Goal: Check status: Check status

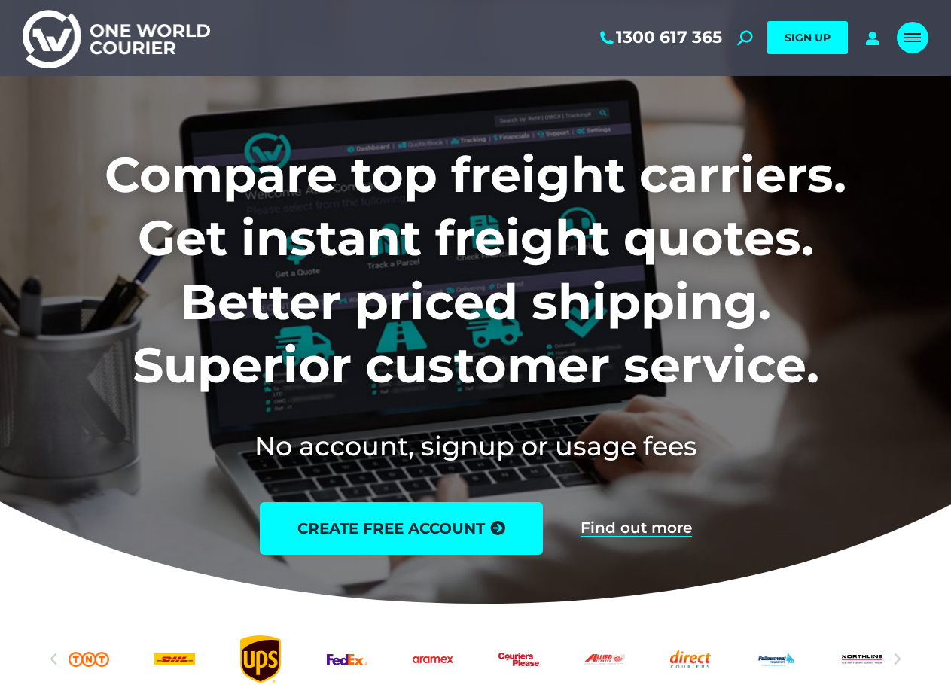
click at [909, 32] on div "Mobile menu icon" at bounding box center [912, 38] width 17 height 12
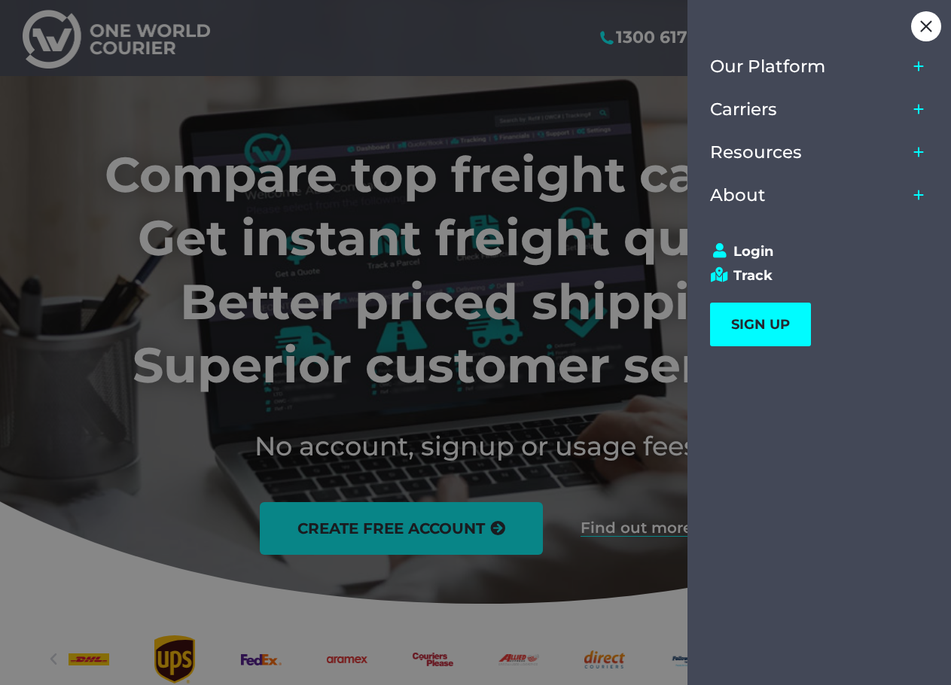
click at [559, 41] on div at bounding box center [475, 342] width 951 height 685
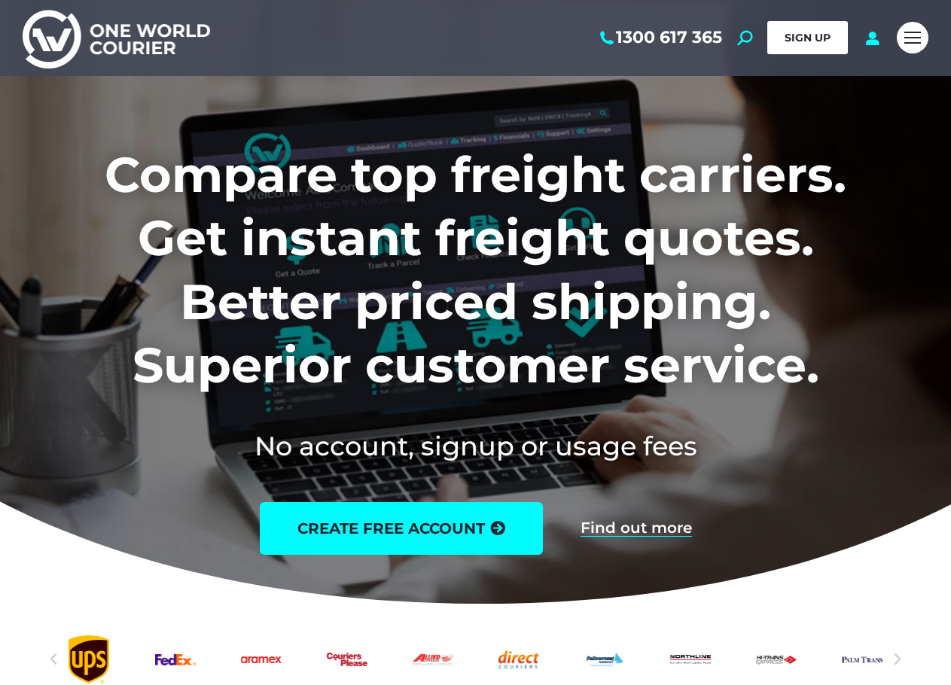
click at [819, 29] on link "SIGN UP" at bounding box center [807, 37] width 81 height 33
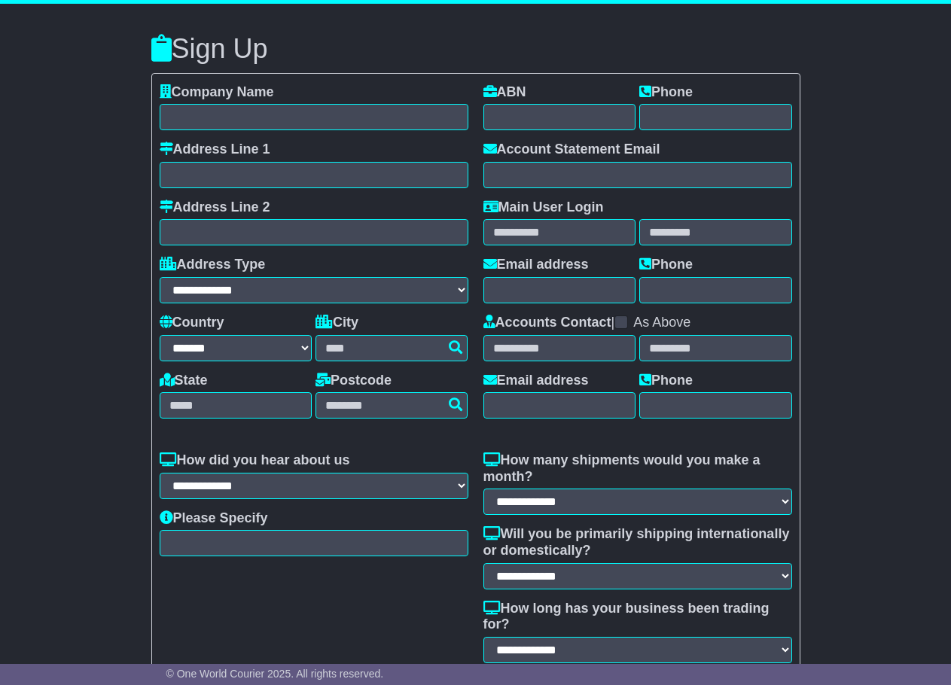
select select "**"
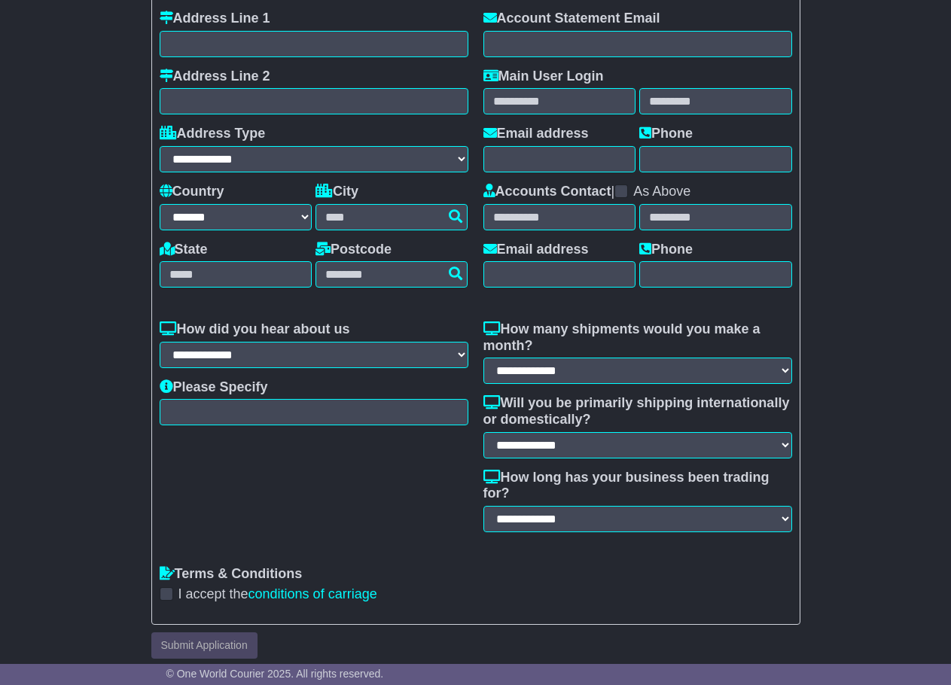
scroll to position [142, 0]
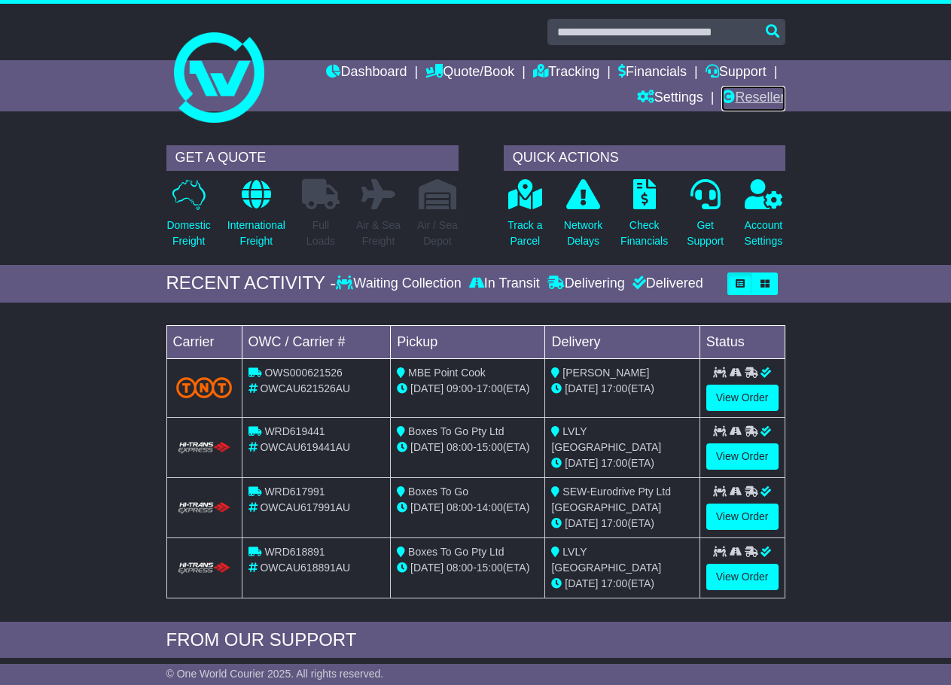
click at [759, 91] on link "Reseller" at bounding box center [752, 99] width 63 height 26
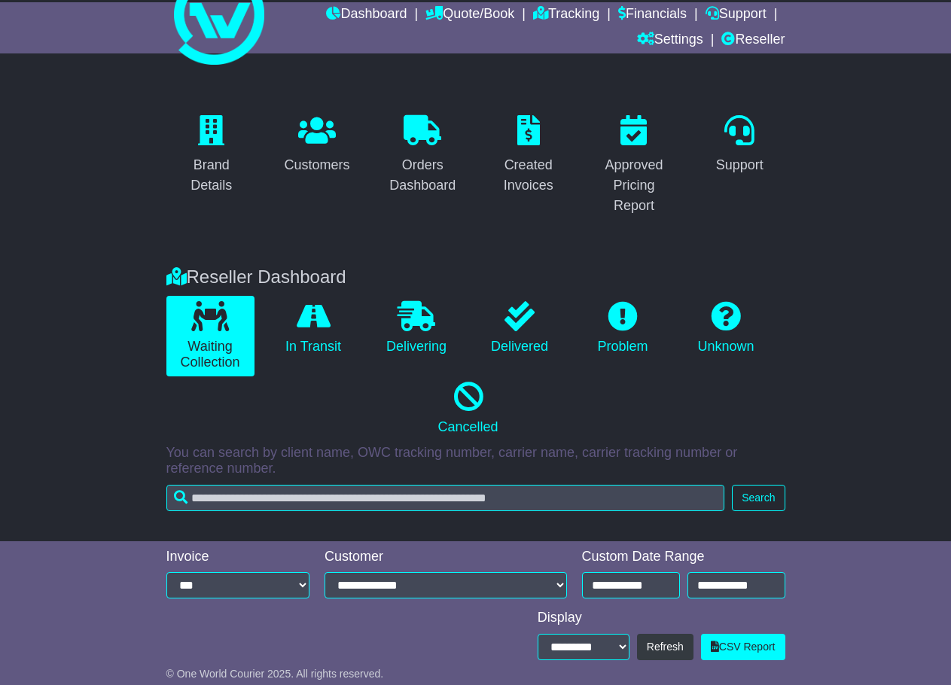
scroll to position [125, 0]
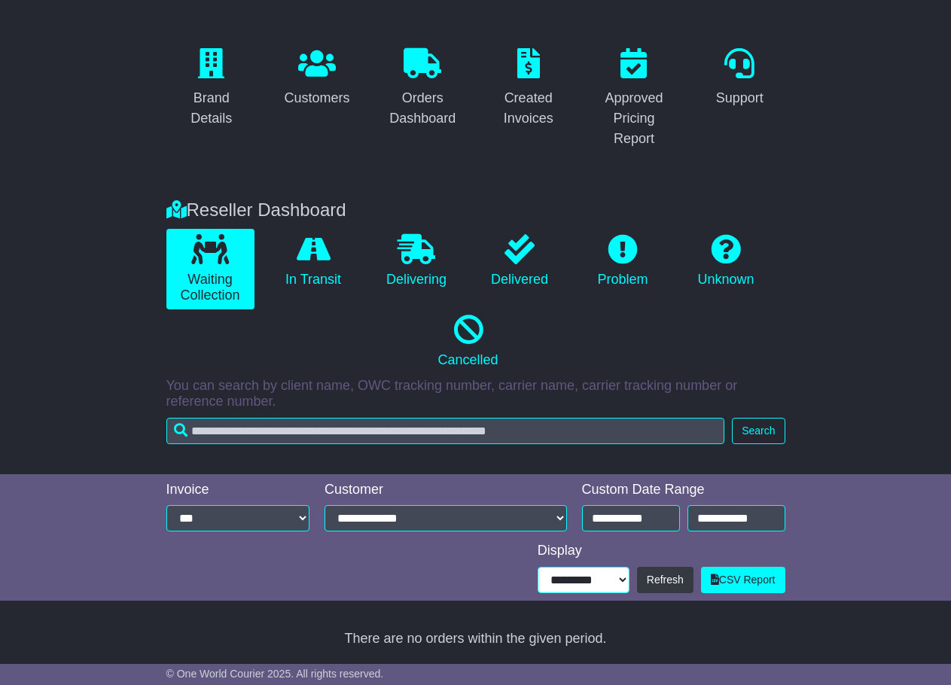
click at [592, 571] on select "**********" at bounding box center [583, 580] width 92 height 26
select select "**"
click at [537, 567] on select "**********" at bounding box center [583, 580] width 92 height 26
click at [419, 589] on div at bounding box center [344, 564] width 371 height 58
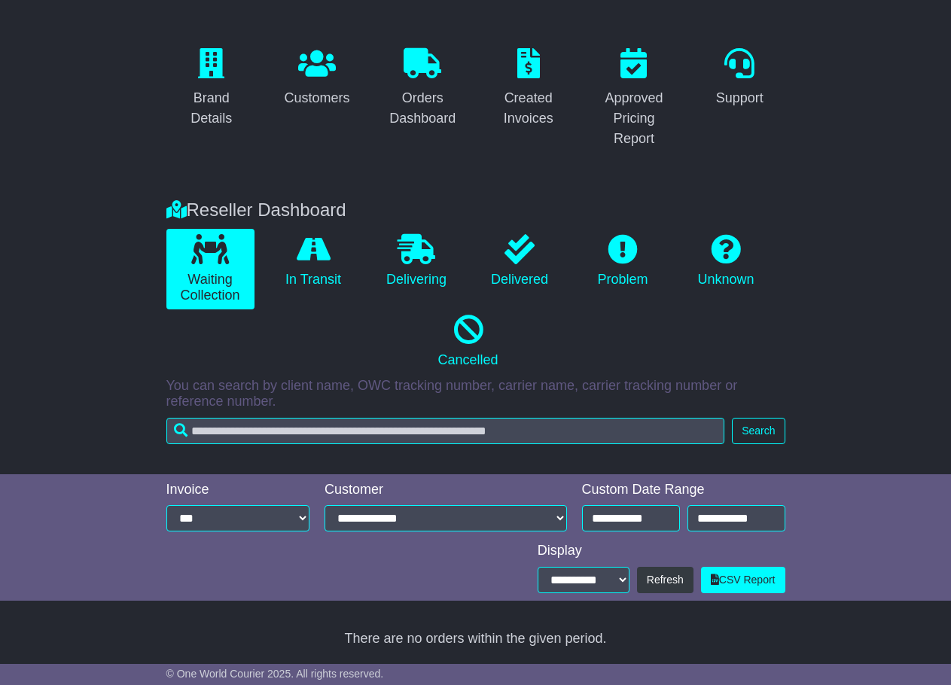
drag, startPoint x: 269, startPoint y: 403, endPoint x: 166, endPoint y: 385, distance: 105.6
click at [166, 385] on p "You can search by client name, OWC tracking number, carrier name, carrier track…" at bounding box center [475, 394] width 619 height 32
click at [181, 394] on p "You can search by client name, OWC tracking number, carrier name, carrier track…" at bounding box center [475, 394] width 619 height 32
click at [308, 400] on p "You can search by client name, OWC tracking number, carrier name, carrier track…" at bounding box center [475, 394] width 619 height 32
drag, startPoint x: 269, startPoint y: 400, endPoint x: 166, endPoint y: 386, distance: 104.0
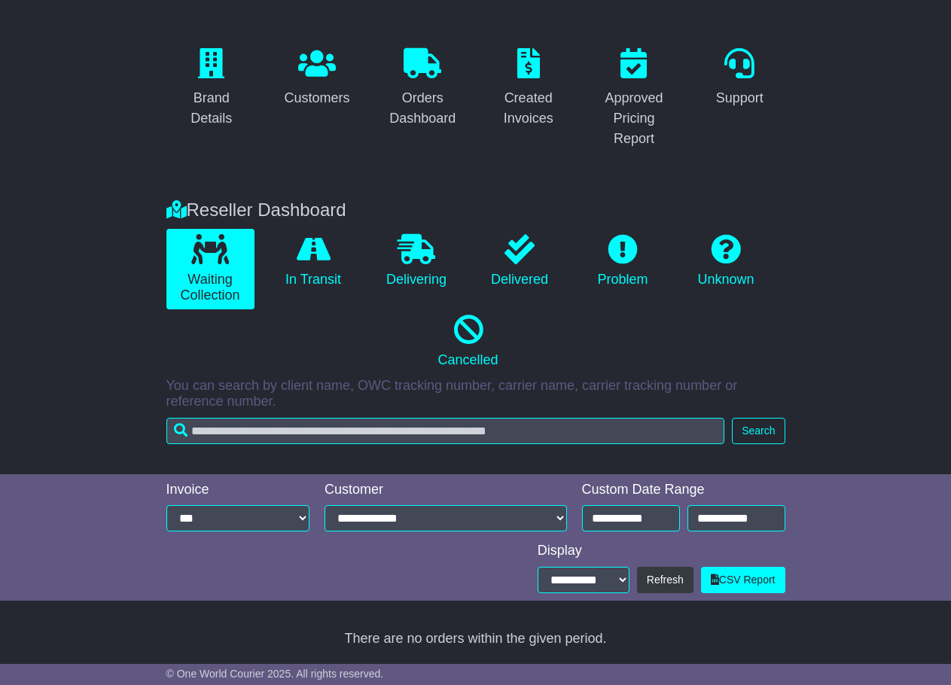
click at [166, 386] on p "You can search by client name, OWC tracking number, carrier name, carrier track…" at bounding box center [475, 394] width 619 height 32
click at [194, 400] on p "You can search by client name, OWC tracking number, carrier name, carrier track…" at bounding box center [475, 394] width 619 height 32
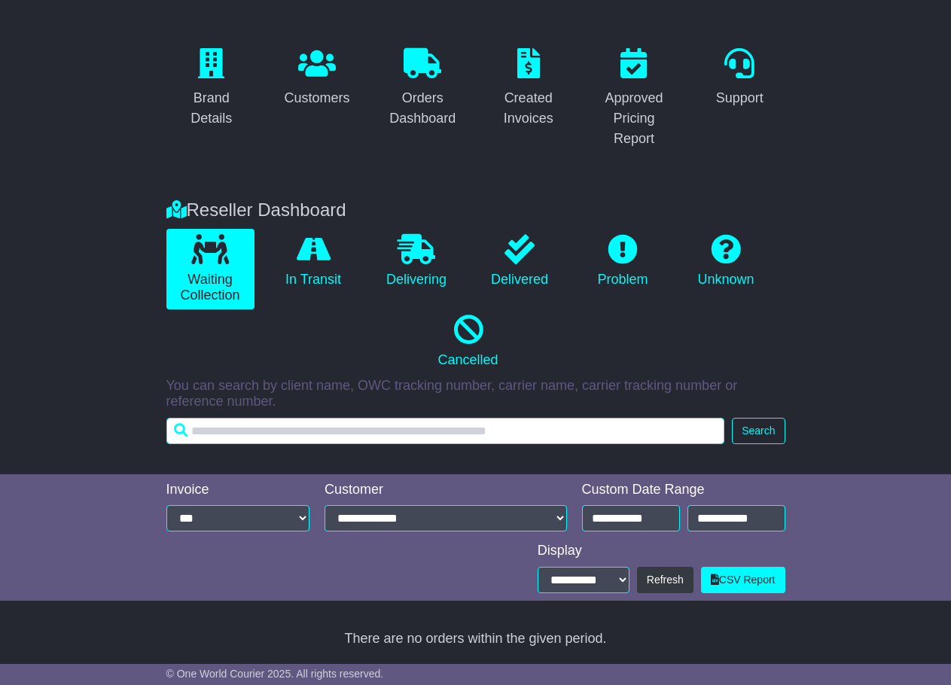
click at [215, 429] on input "text" at bounding box center [445, 431] width 559 height 26
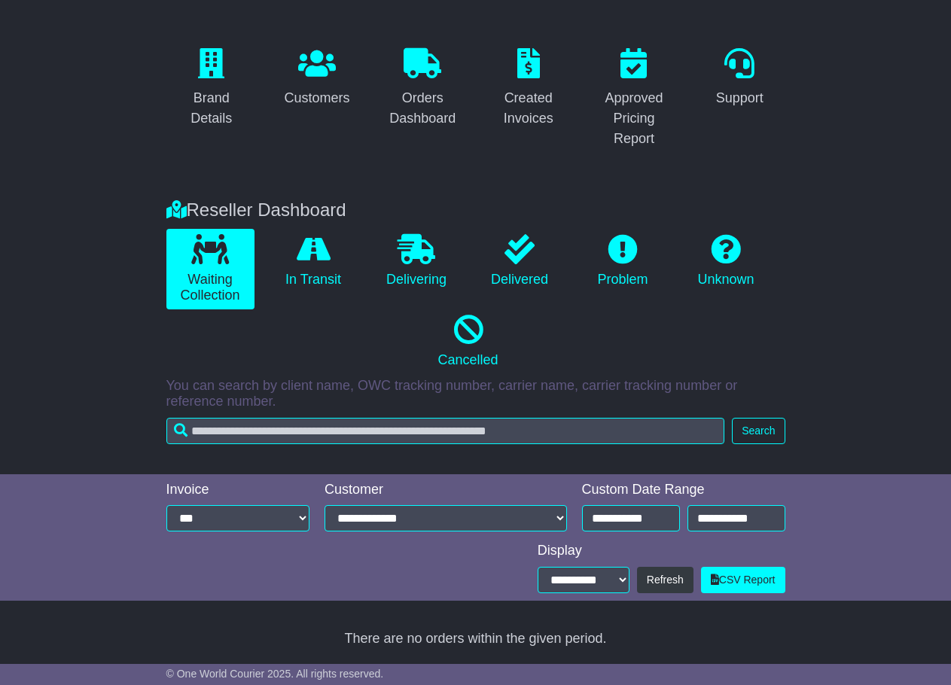
click at [98, 411] on div "Reseller Dashboard Waiting Collection In Transit Delivering Delivered Problem U…" at bounding box center [475, 329] width 951 height 290
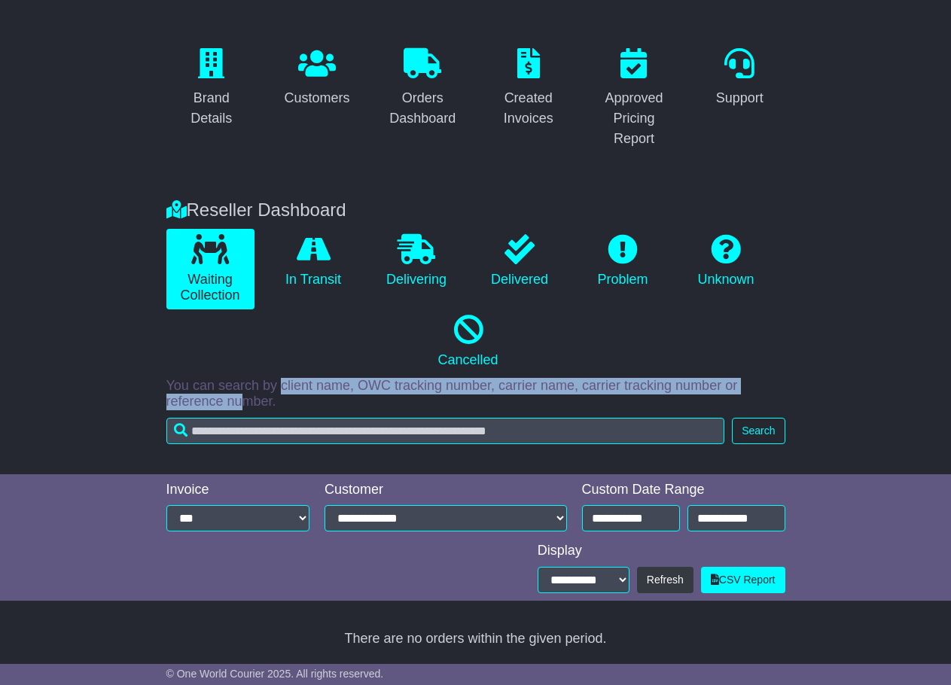
drag, startPoint x: 732, startPoint y: 385, endPoint x: 224, endPoint y: 396, distance: 509.0
click at [203, 382] on p "You can search by client name, OWC tracking number, carrier name, carrier track…" at bounding box center [475, 394] width 619 height 32
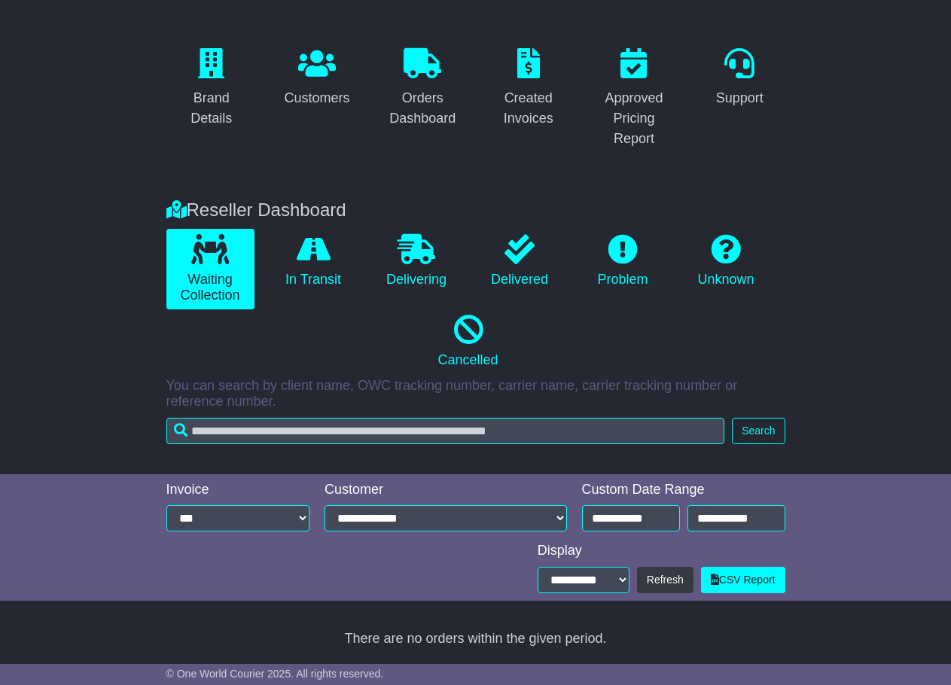
drag, startPoint x: 306, startPoint y: 398, endPoint x: 289, endPoint y: 403, distance: 18.1
click at [303, 401] on p "You can search by client name, OWC tracking number, carrier name, carrier track…" at bounding box center [475, 394] width 619 height 32
click at [288, 404] on p "You can search by client name, OWC tracking number, carrier name, carrier track…" at bounding box center [475, 394] width 619 height 32
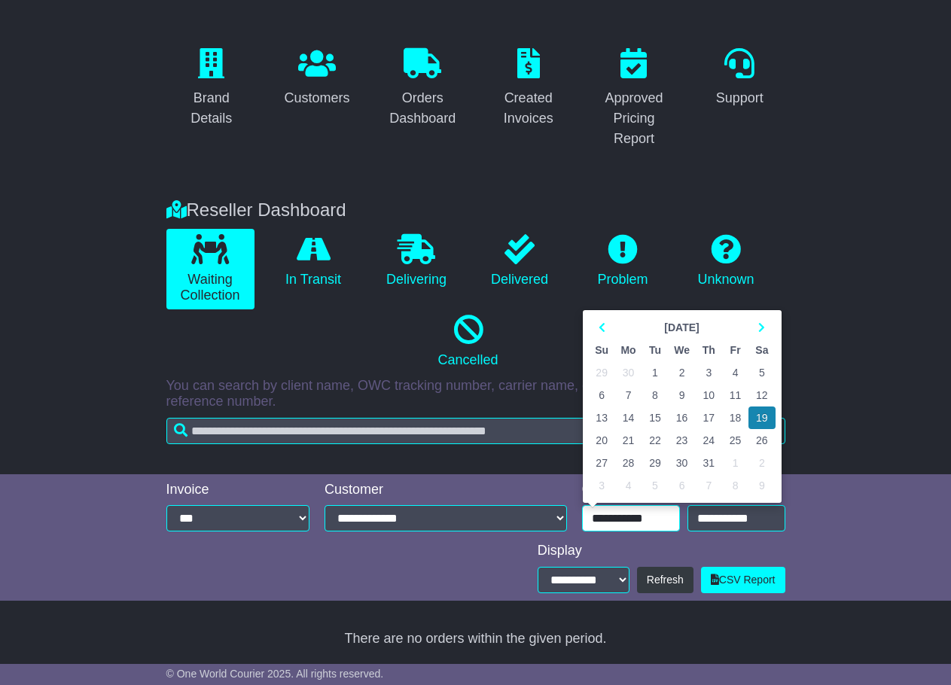
click at [598, 516] on input "**********" at bounding box center [631, 518] width 98 height 26
click at [603, 320] on th at bounding box center [602, 327] width 26 height 23
click at [603, 319] on th at bounding box center [602, 327] width 26 height 23
click at [710, 374] on td "1" at bounding box center [709, 372] width 26 height 23
type input "**********"
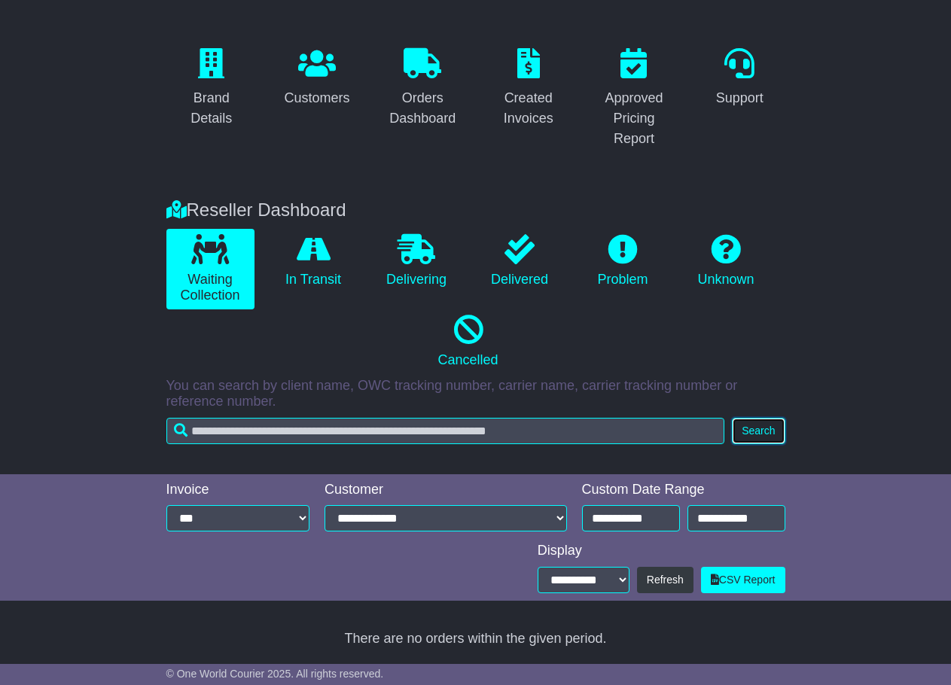
click at [761, 435] on button "Search" at bounding box center [758, 431] width 53 height 26
click at [291, 271] on link "In Transit" at bounding box center [313, 261] width 88 height 65
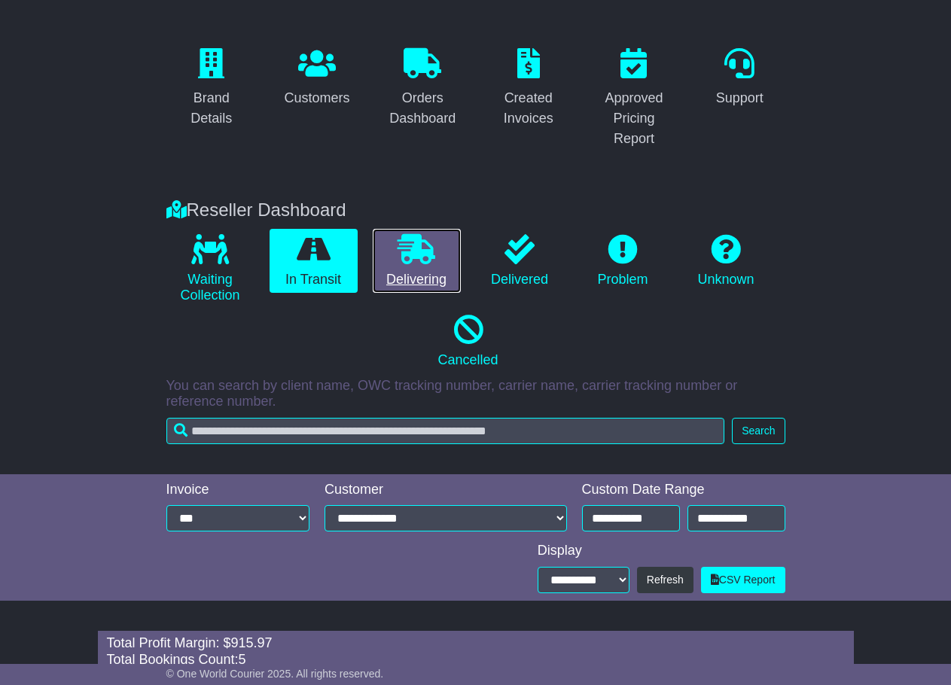
click at [427, 257] on icon at bounding box center [416, 249] width 38 height 30
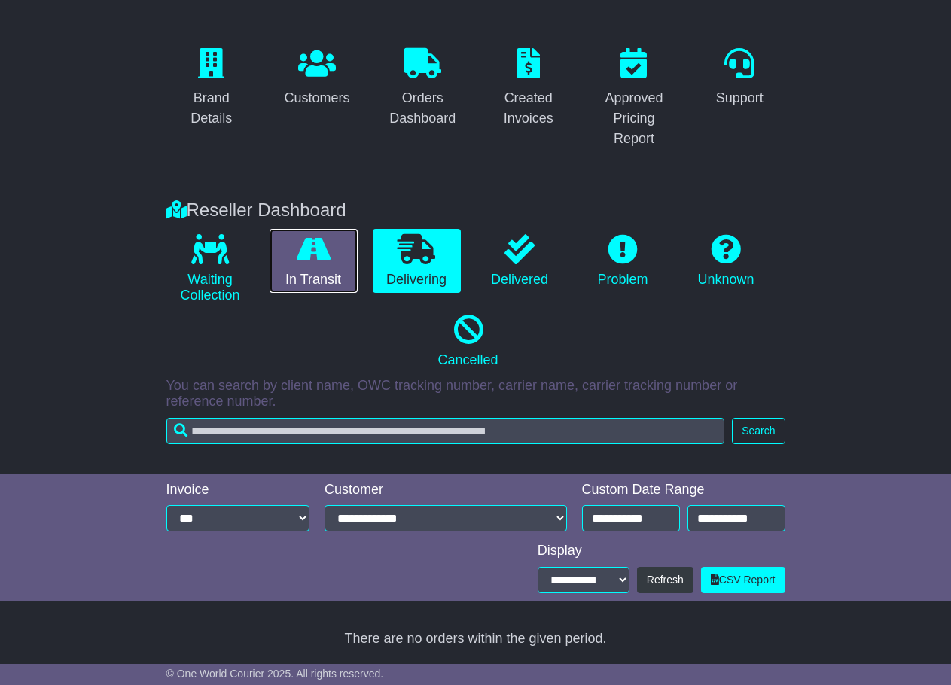
click at [306, 260] on icon at bounding box center [314, 249] width 34 height 30
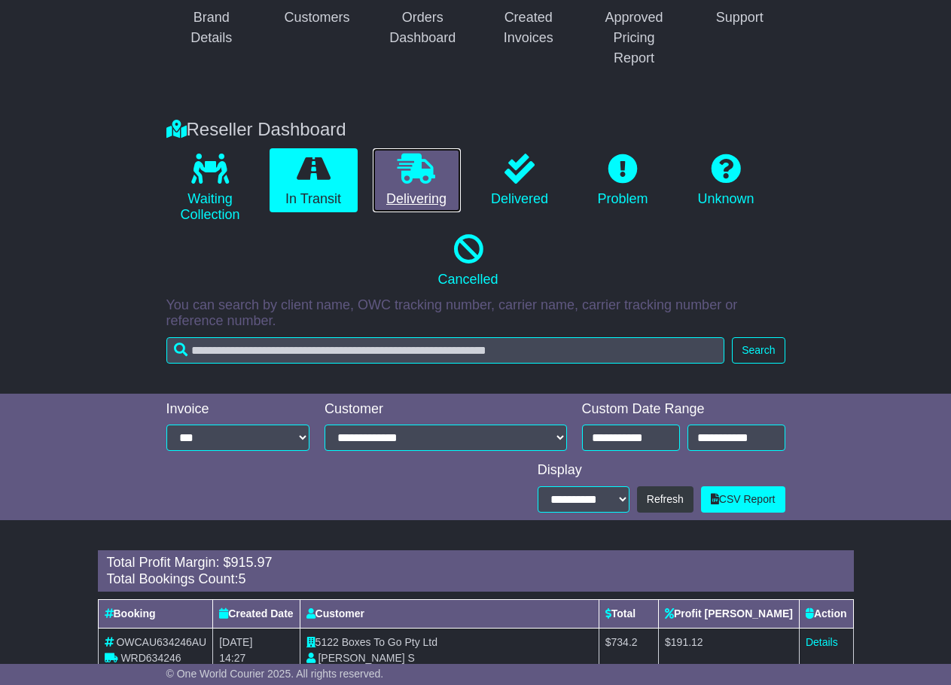
click at [394, 180] on link "Delivering" at bounding box center [417, 180] width 88 height 65
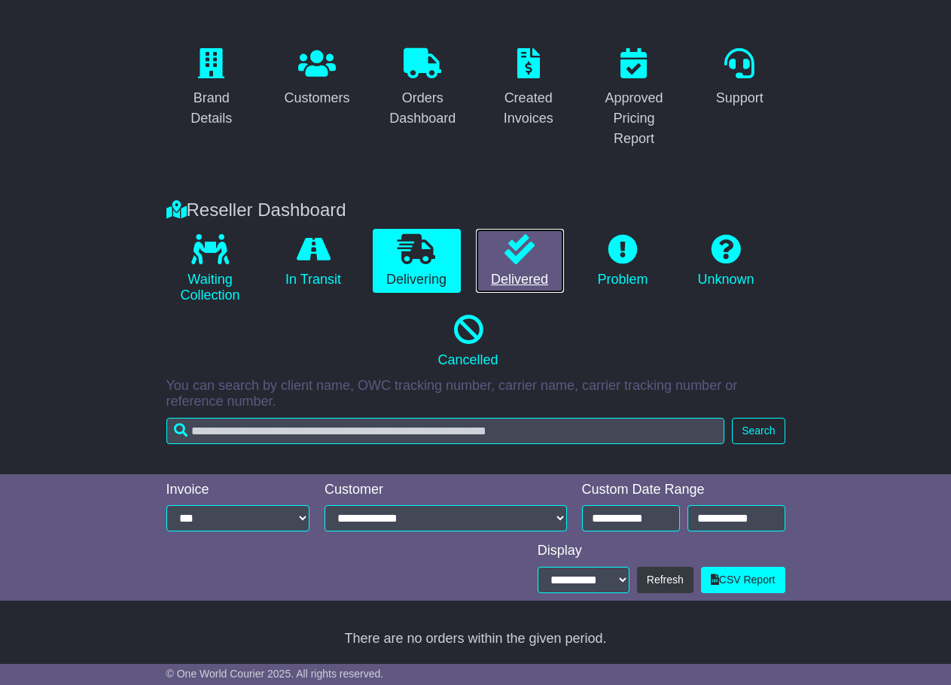
click at [519, 256] on icon at bounding box center [519, 249] width 30 height 30
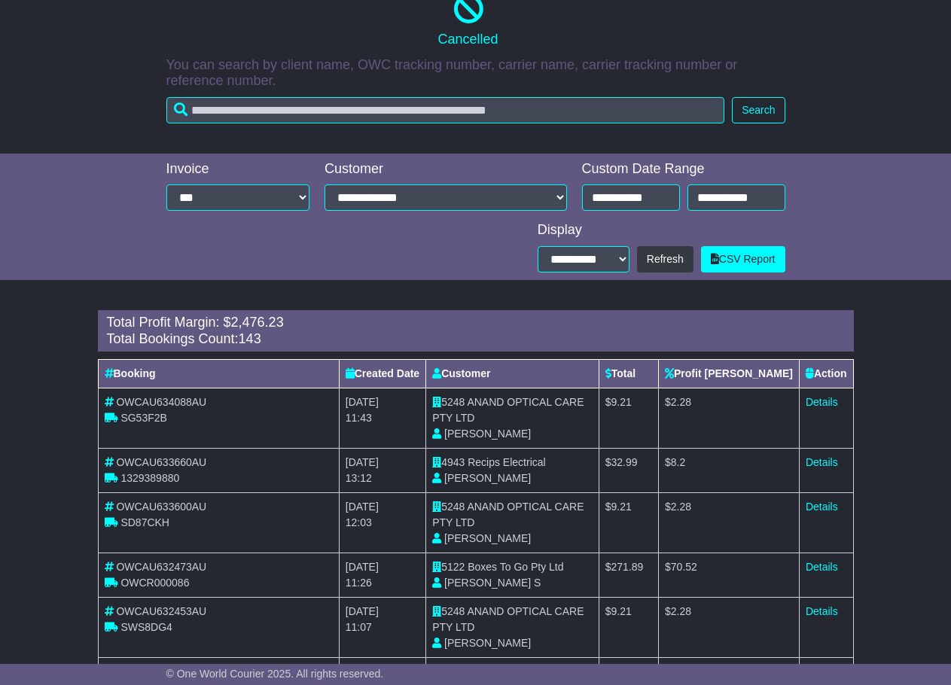
scroll to position [423, 0]
